Goal: Information Seeking & Learning: Find specific fact

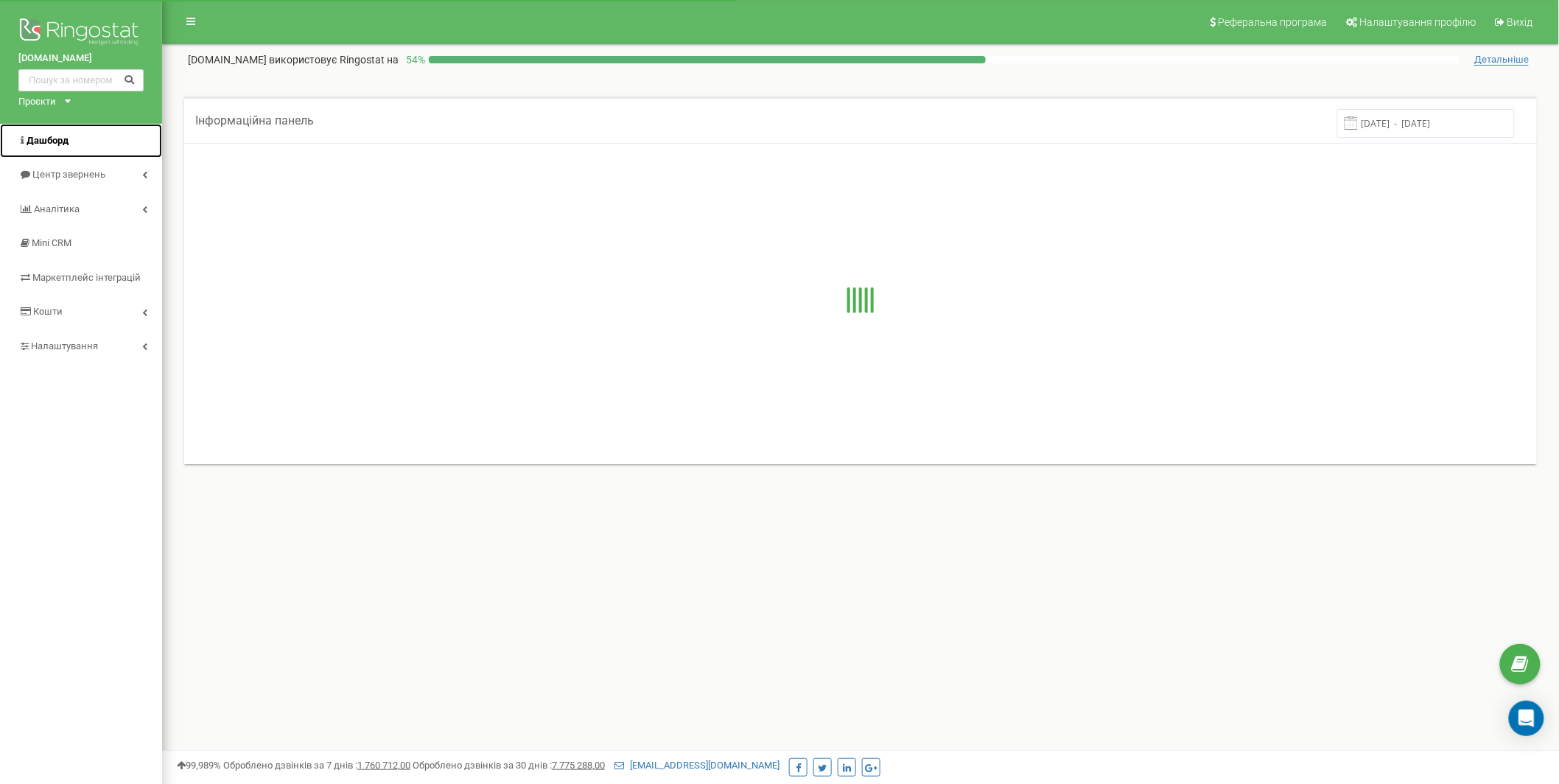
click at [63, 146] on span "Дашборд" at bounding box center [43, 141] width 50 height 14
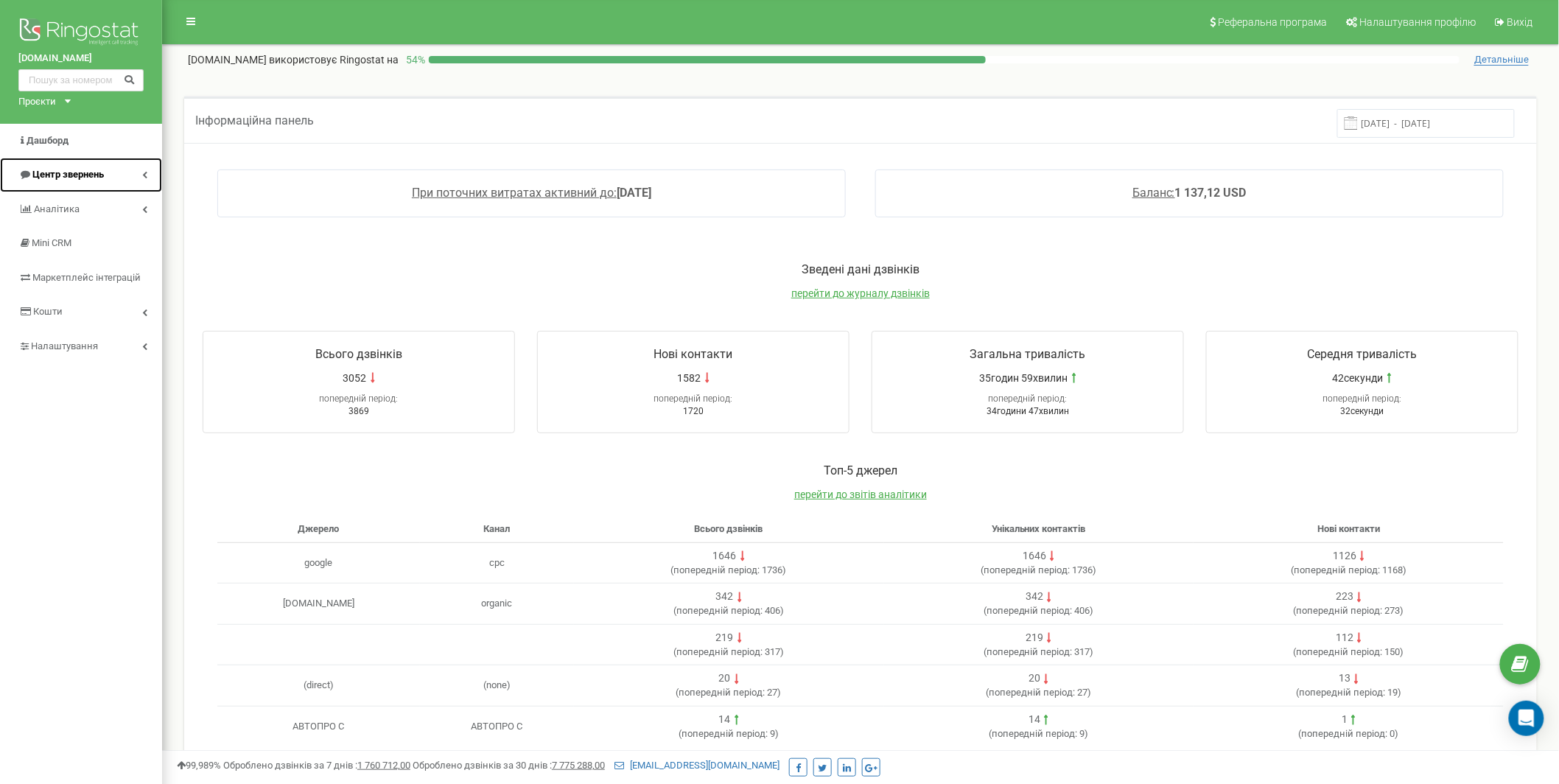
click at [108, 184] on link "Центр звернень" at bounding box center [81, 175] width 162 height 35
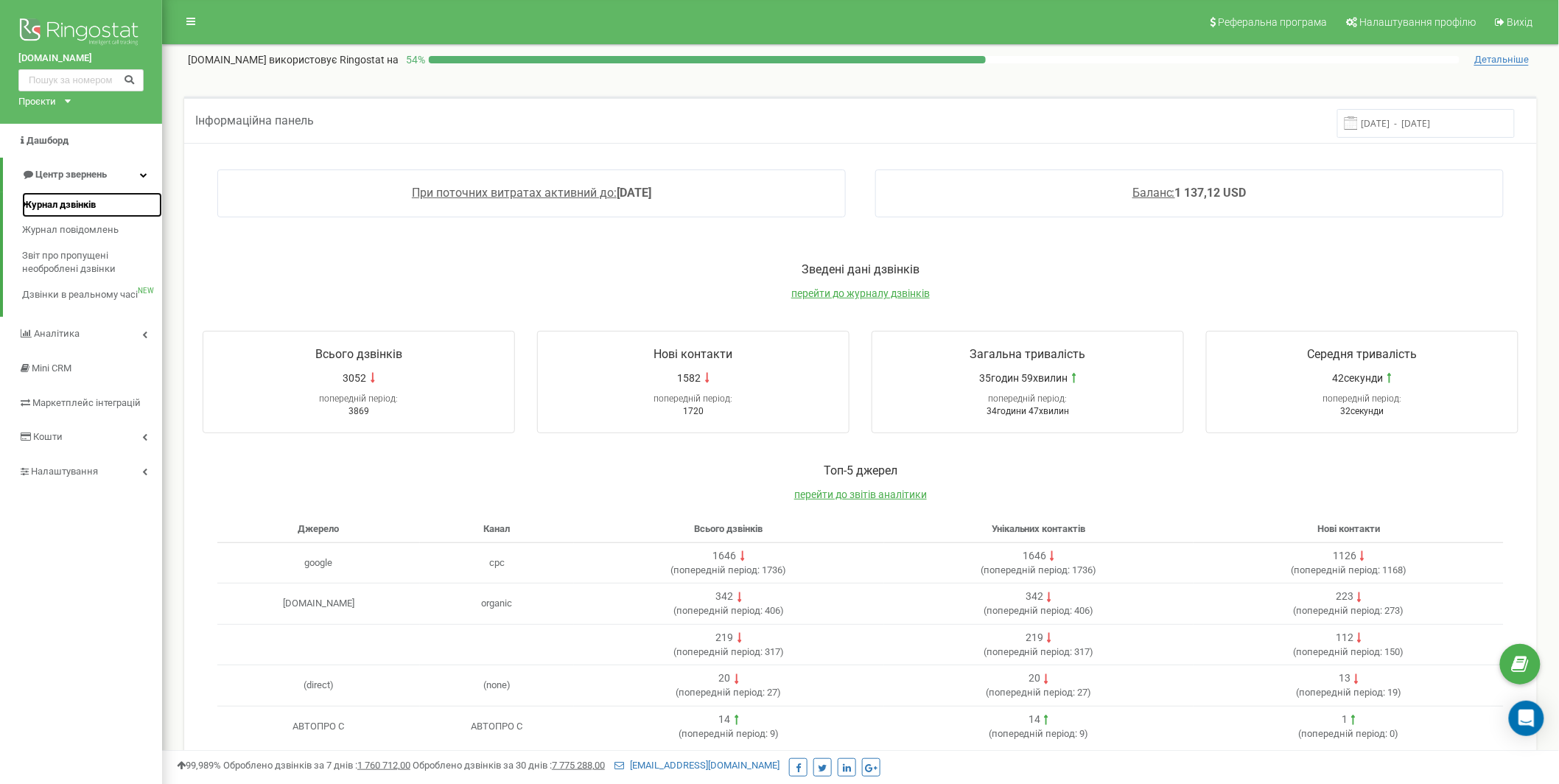
click at [89, 199] on span "Журнал дзвінків" at bounding box center [58, 205] width 74 height 14
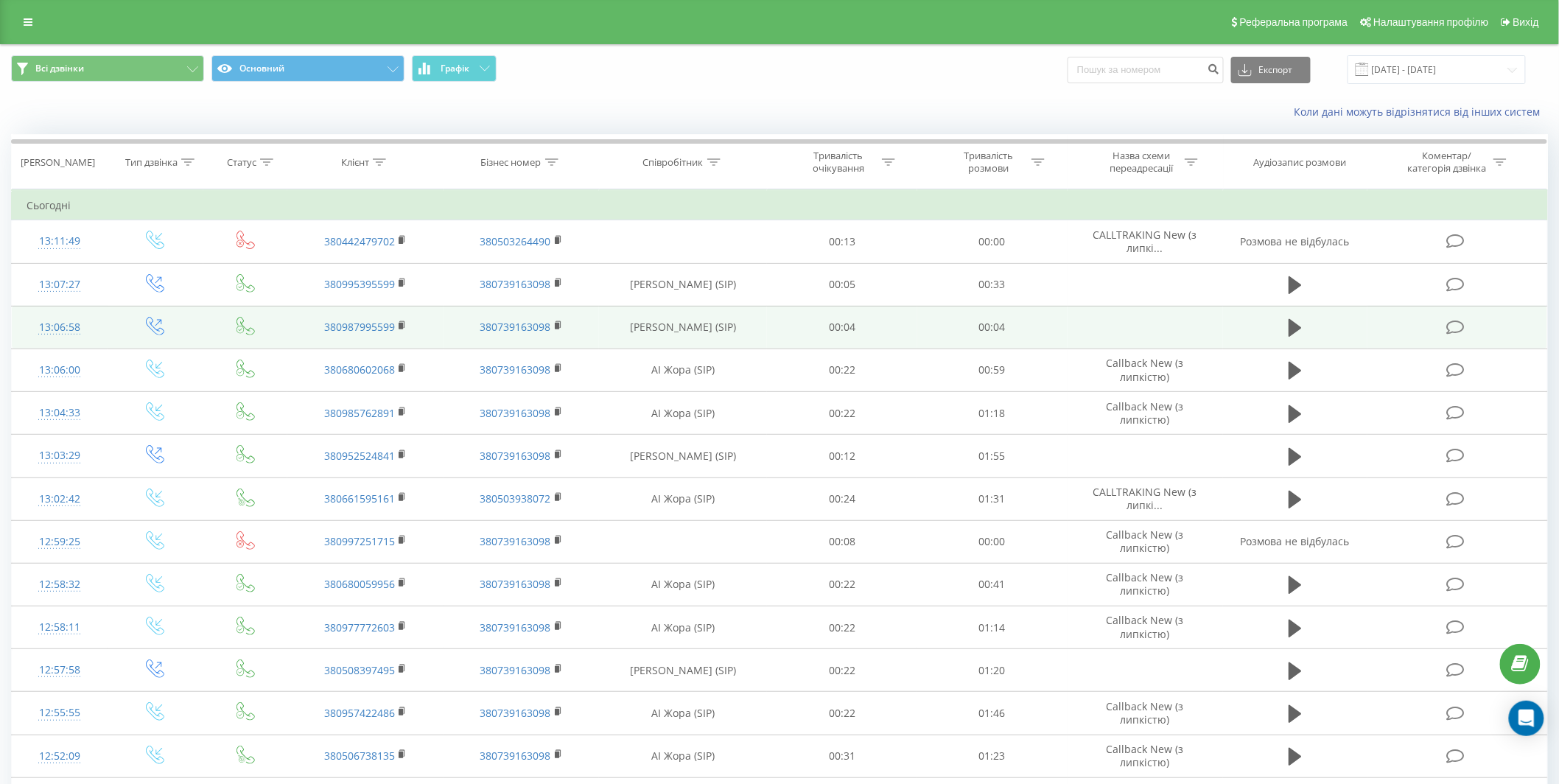
scroll to position [564, 0]
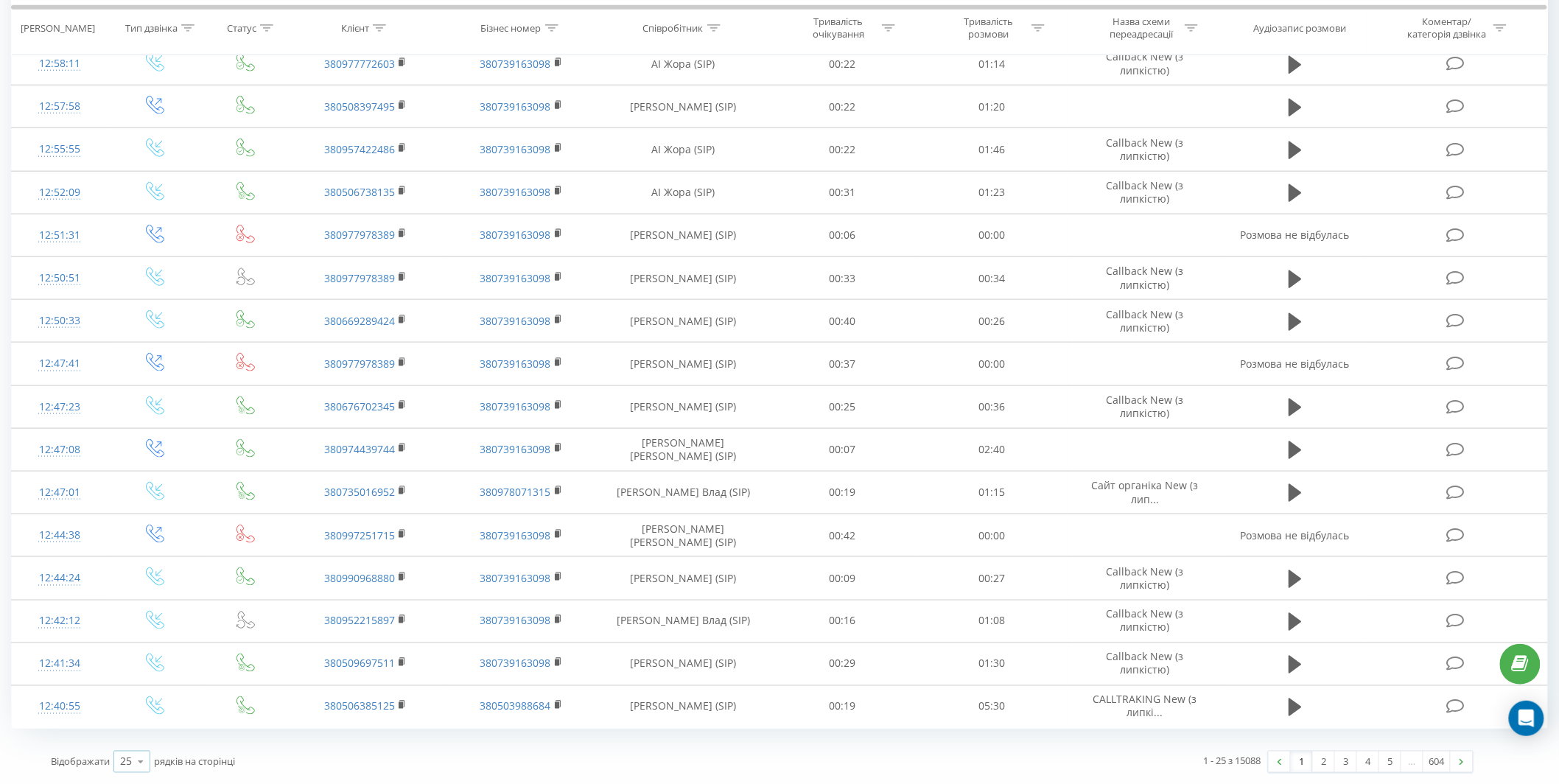
click at [127, 771] on div "25 10 25 50 100" at bounding box center [132, 761] width 37 height 22
click at [133, 746] on span "100" at bounding box center [128, 741] width 17 height 14
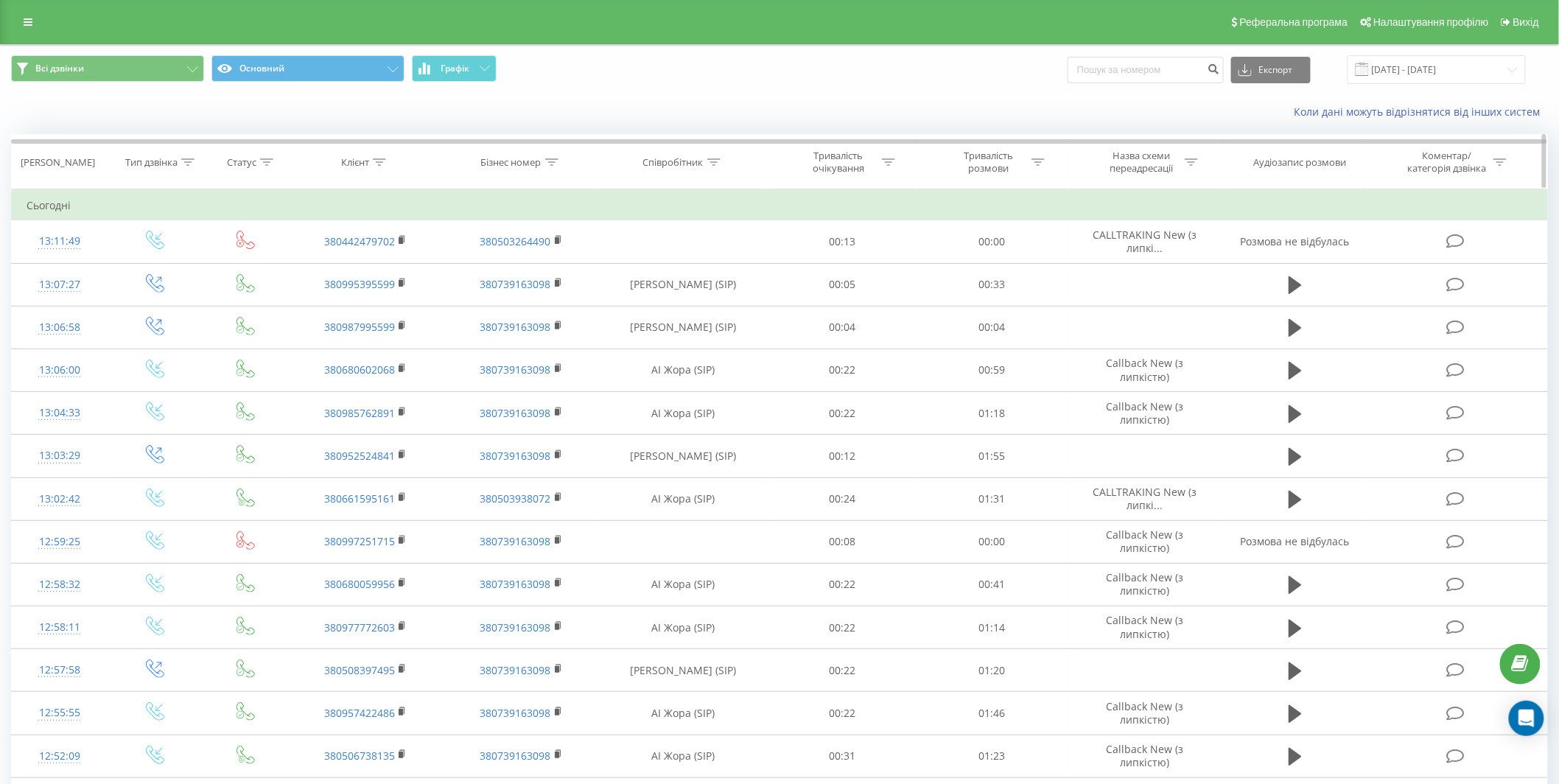
click at [381, 160] on icon at bounding box center [379, 162] width 13 height 8
click at [372, 274] on input "text" at bounding box center [365, 268] width 130 height 26
paste input "380968370408"
type input "380968370408"
click at [409, 299] on span "OK" at bounding box center [396, 296] width 41 height 23
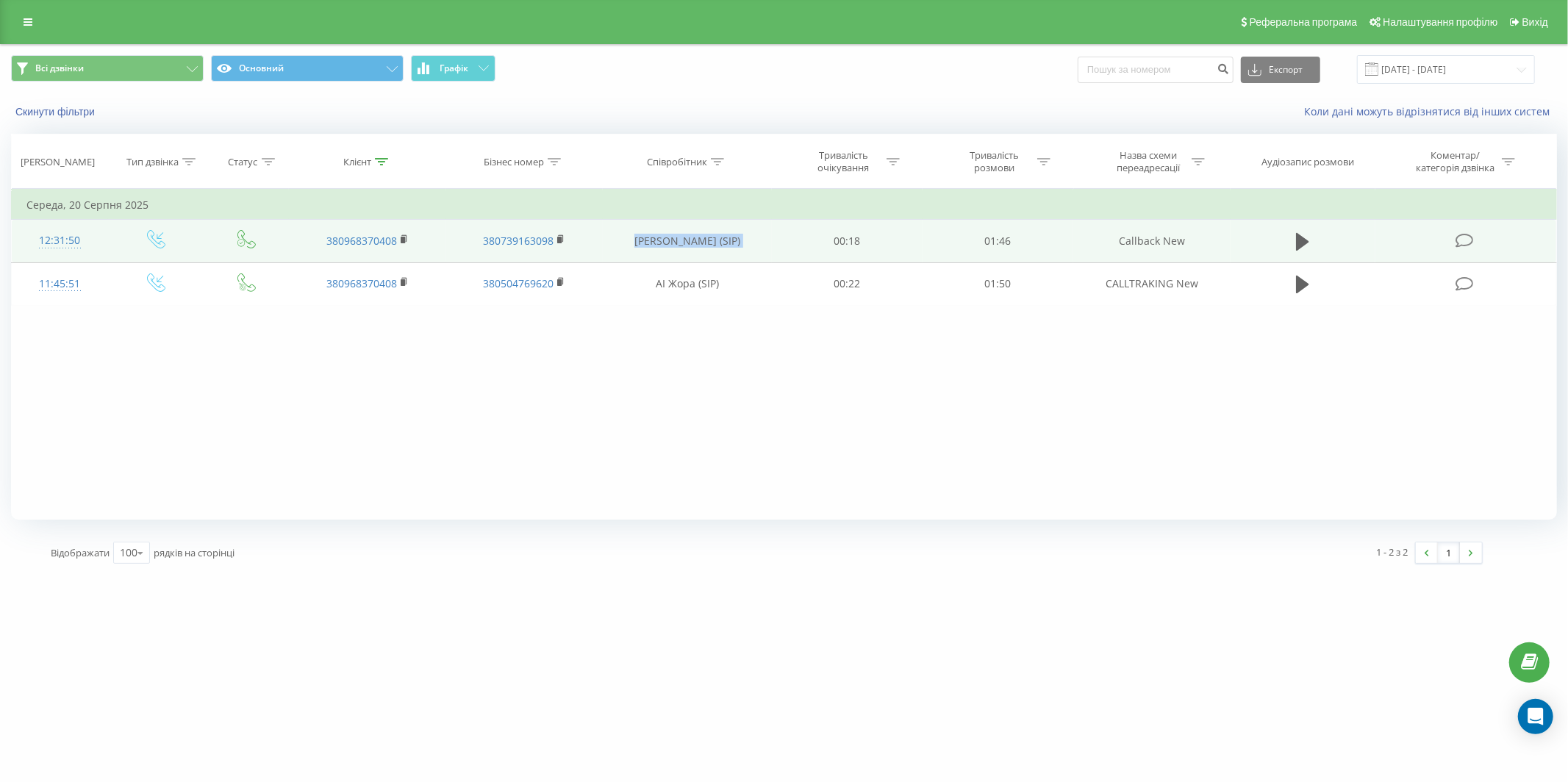
drag, startPoint x: 629, startPoint y: 237, endPoint x: 774, endPoint y: 237, distance: 145.0
click at [774, 237] on tr "12:31:50 380968370408 380739163098 [PERSON_NAME] (SIP) 00:18 01:46 Callback New" at bounding box center [785, 240] width 1545 height 42
